Goal: Use online tool/utility

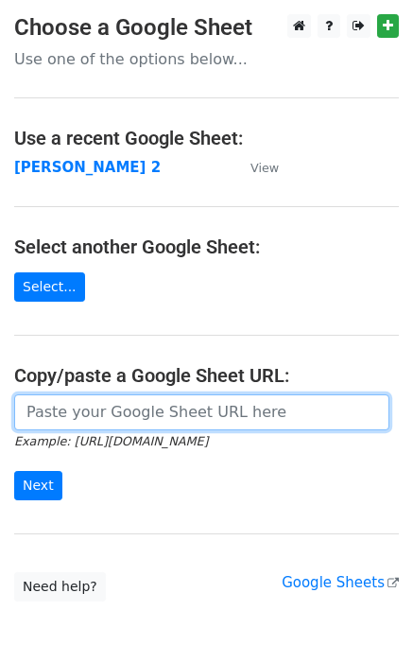
drag, startPoint x: 42, startPoint y: 418, endPoint x: 101, endPoint y: 405, distance: 61.0
click at [42, 417] on input "url" at bounding box center [201, 412] width 375 height 36
click at [132, 410] on input "url" at bounding box center [201, 412] width 375 height 36
drag, startPoint x: 80, startPoint y: 422, endPoint x: 130, endPoint y: 395, distance: 55.9
click at [81, 421] on input "url" at bounding box center [201, 412] width 375 height 36
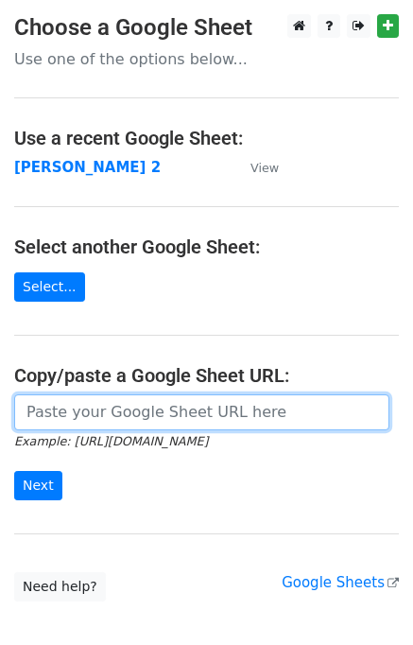
type input "[URL][DOMAIN_NAME]"
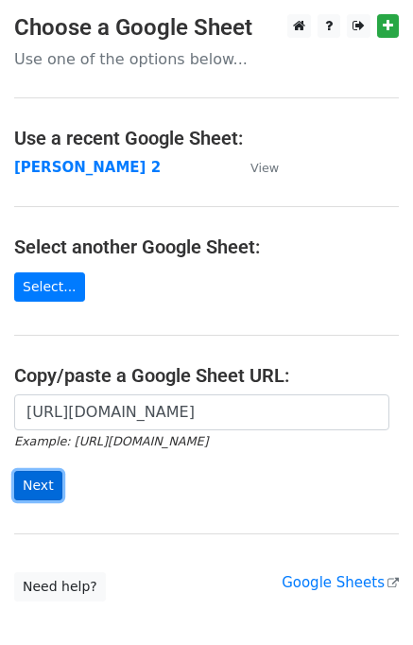
click at [45, 487] on input "Next" at bounding box center [38, 485] width 48 height 29
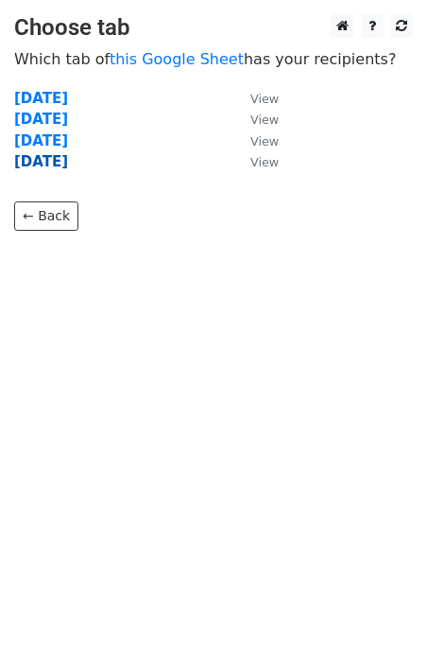
click at [30, 166] on strong "[DATE]" at bounding box center [41, 161] width 54 height 17
